Goal: Information Seeking & Learning: Learn about a topic

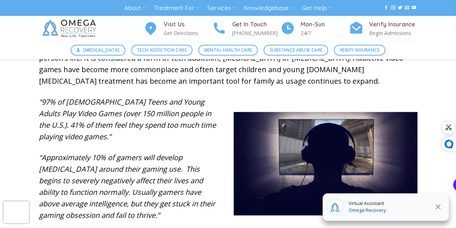
scroll to position [290, 0]
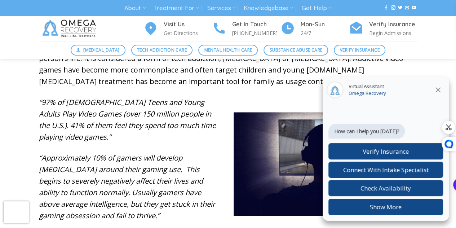
click at [438, 90] on icon at bounding box center [438, 89] width 9 height 9
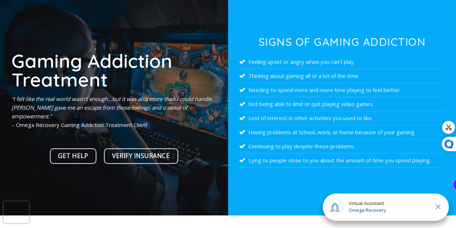
scroll to position [68, 0]
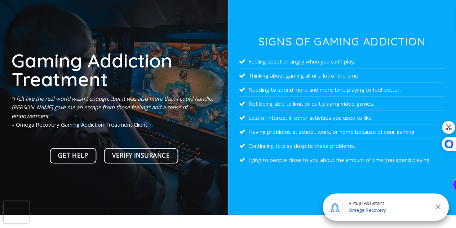
click at [249, 63] on li "Feeling upset or angry when you can’t play." at bounding box center [341, 61] width 205 height 14
click at [250, 62] on li "Feeling upset or angry when you can’t play." at bounding box center [341, 61] width 205 height 14
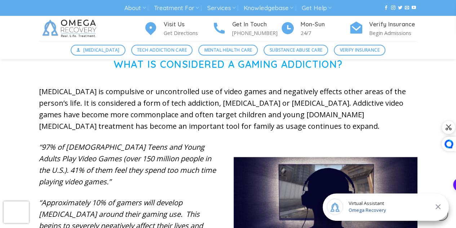
scroll to position [246, 0]
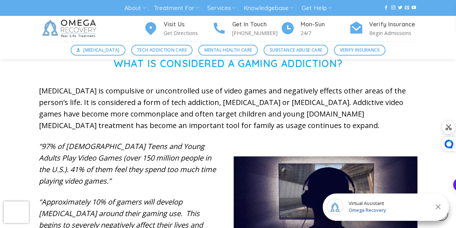
click at [438, 209] on icon at bounding box center [438, 206] width 9 height 9
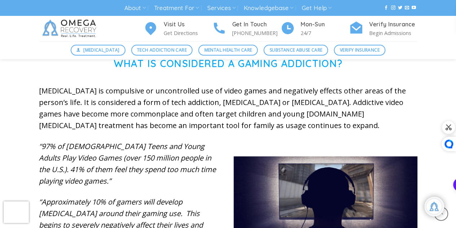
scroll to position [160, 0]
click at [447, 184] on span "[URL]" at bounding box center [443, 184] width 15 height 6
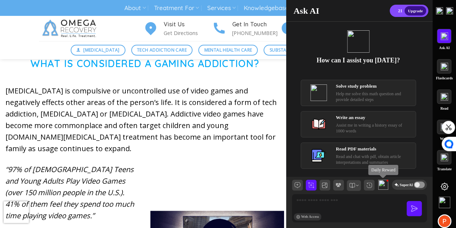
click at [384, 186] on img at bounding box center [383, 184] width 10 height 10
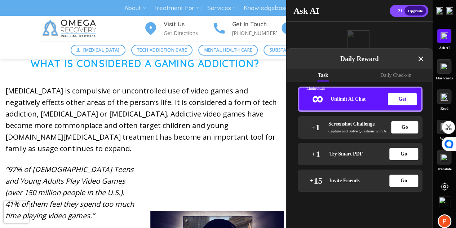
click at [399, 77] on div "Daily Check-in" at bounding box center [395, 75] width 73 height 13
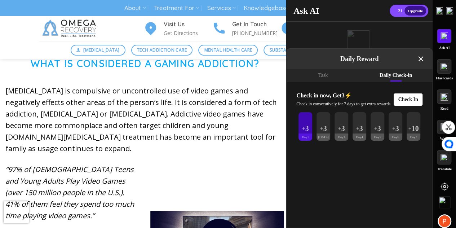
click at [413, 98] on div "Check In" at bounding box center [408, 99] width 29 height 12
click at [419, 56] on icon at bounding box center [420, 59] width 12 height 12
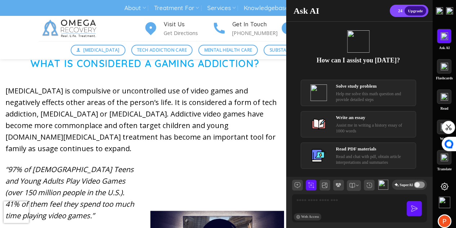
click at [449, 10] on img at bounding box center [449, 10] width 7 height 7
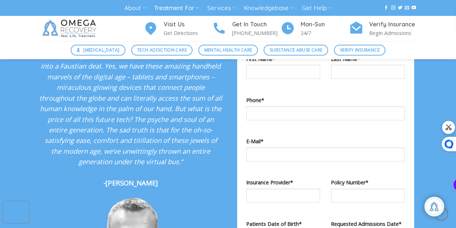
scroll to position [721, 0]
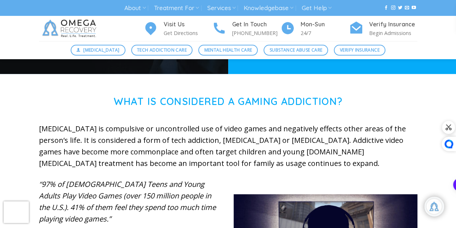
scroll to position [107, 0]
